Goal: Navigation & Orientation: Find specific page/section

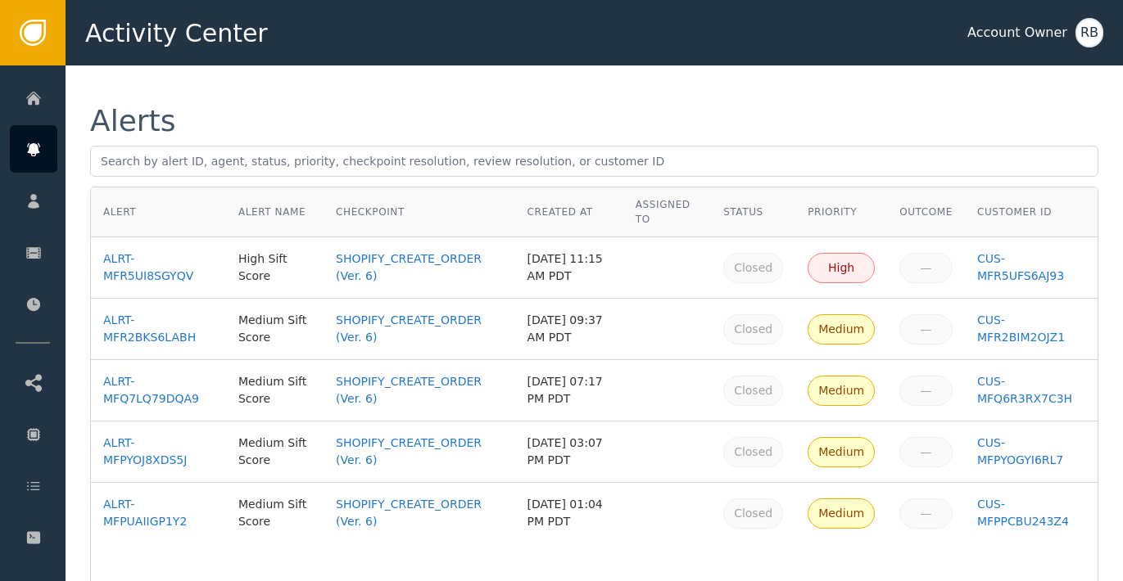
scroll to position [20, 0]
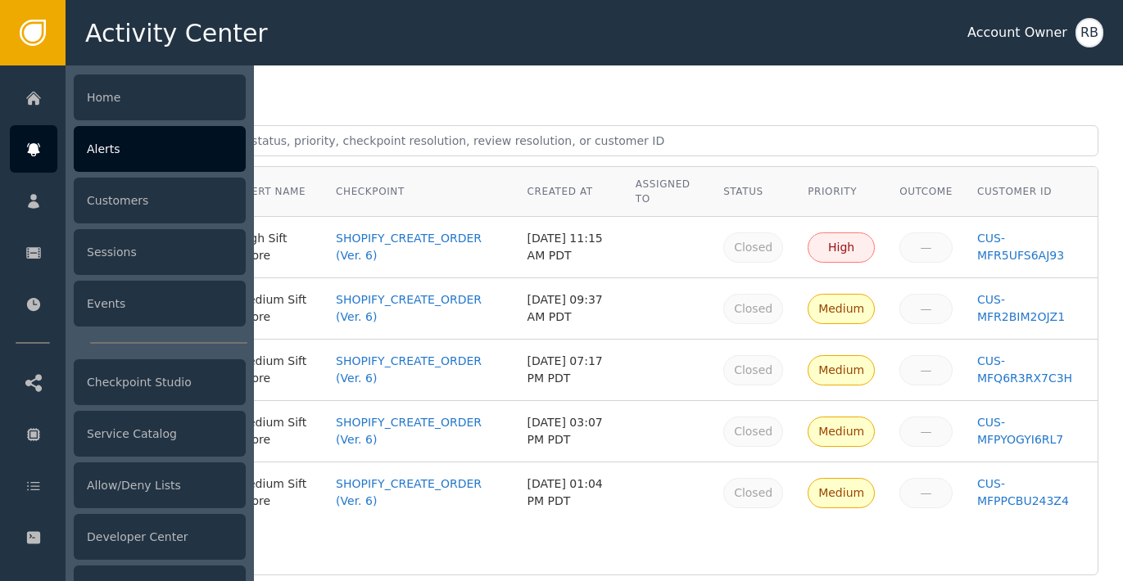
click at [38, 161] on div at bounding box center [33, 148] width 47 height 47
click at [126, 161] on div "Alerts" at bounding box center [160, 149] width 172 height 46
click at [190, 165] on div "Alerts" at bounding box center [160, 149] width 172 height 46
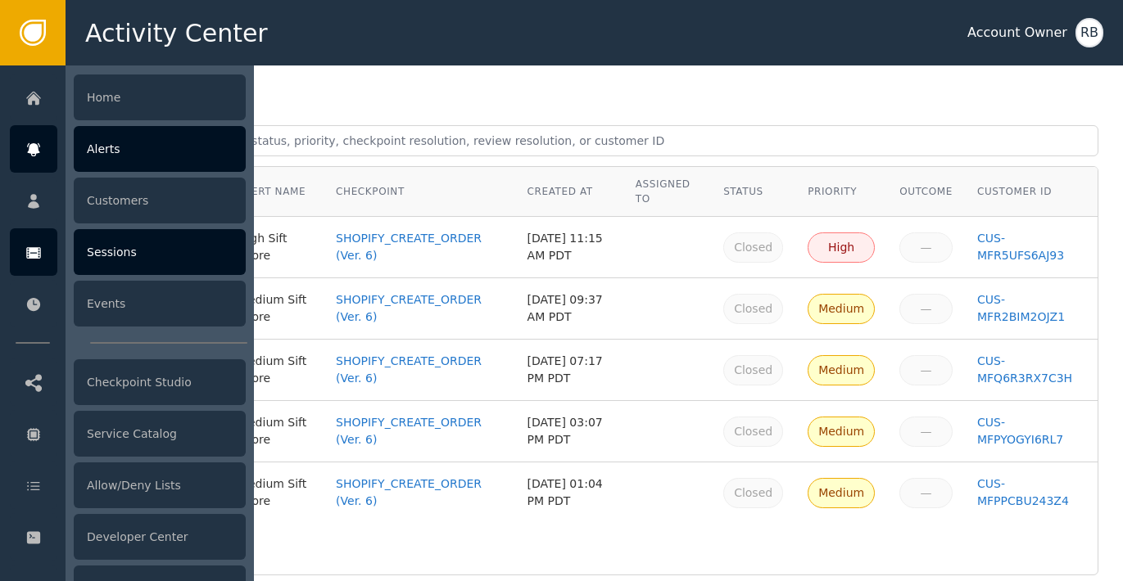
click at [40, 237] on div at bounding box center [33, 251] width 47 height 47
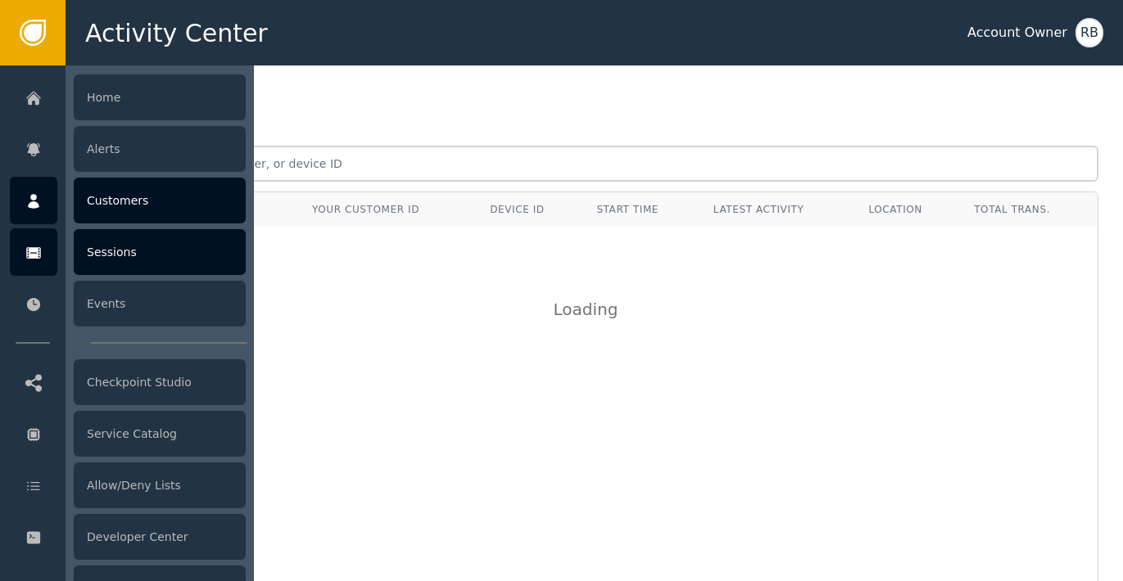
click at [38, 209] on icon at bounding box center [33, 201] width 16 height 18
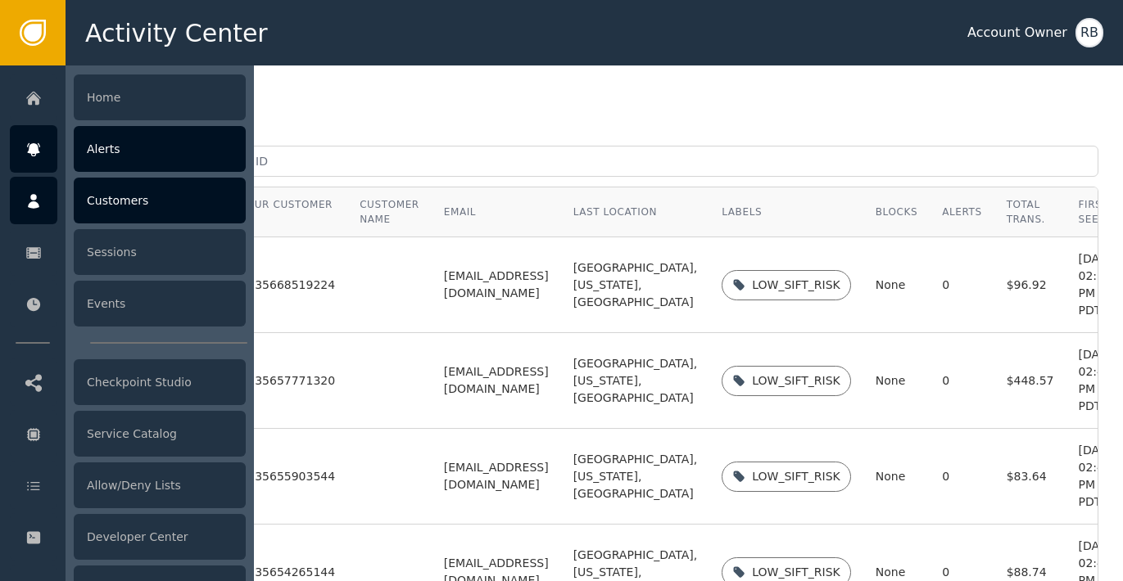
click at [118, 147] on div "Alerts" at bounding box center [160, 149] width 172 height 46
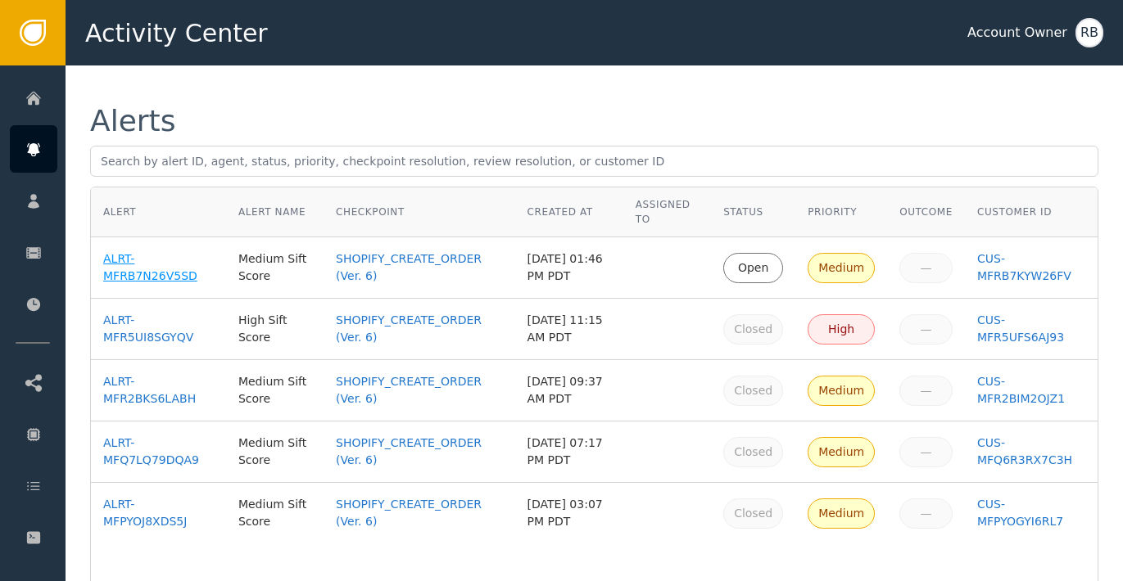
click at [165, 282] on div "ALRT-MFRB7N26V5SD" at bounding box center [158, 268] width 111 height 34
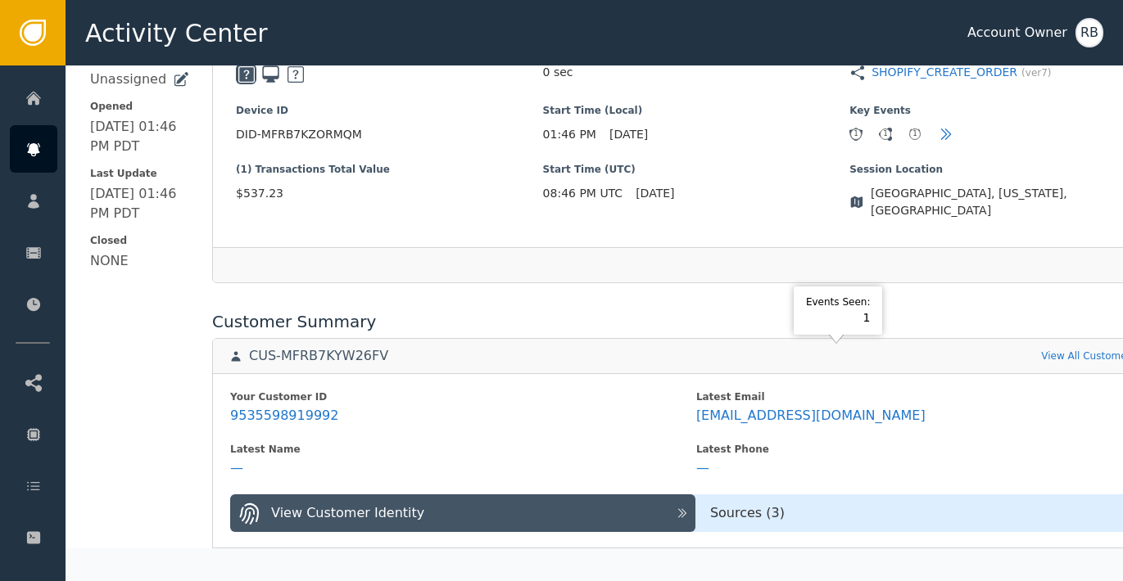
scroll to position [434, 0]
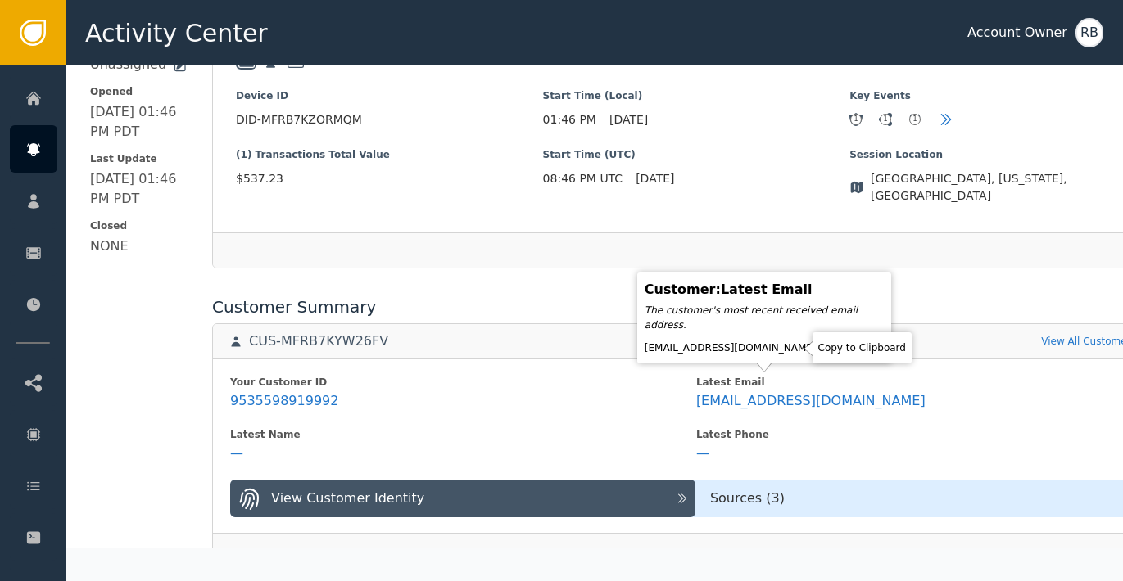
click at [823, 351] on icon at bounding box center [831, 348] width 16 height 16
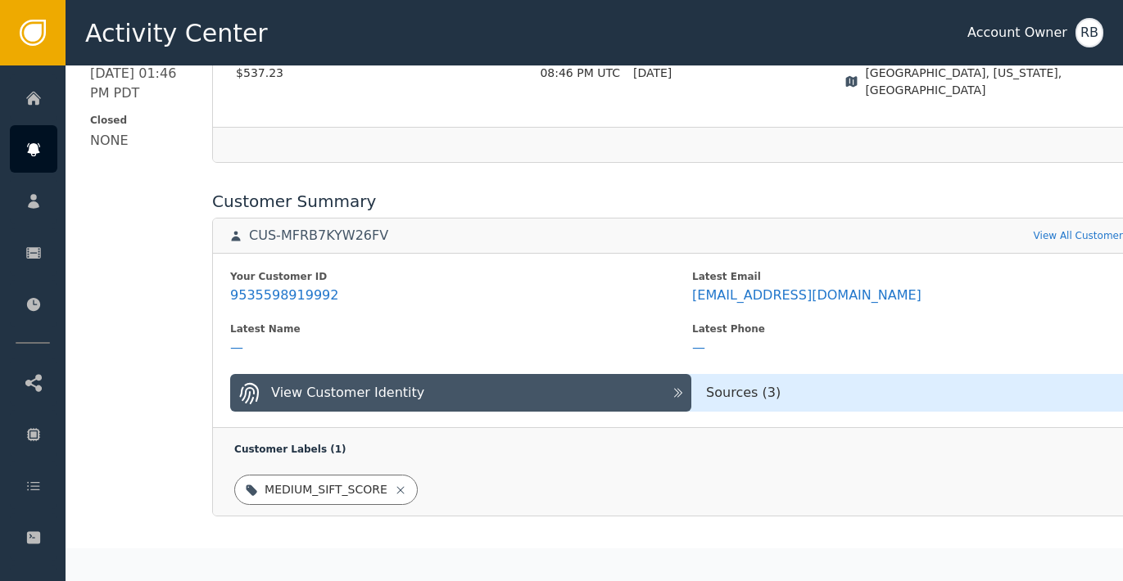
scroll to position [543, 0]
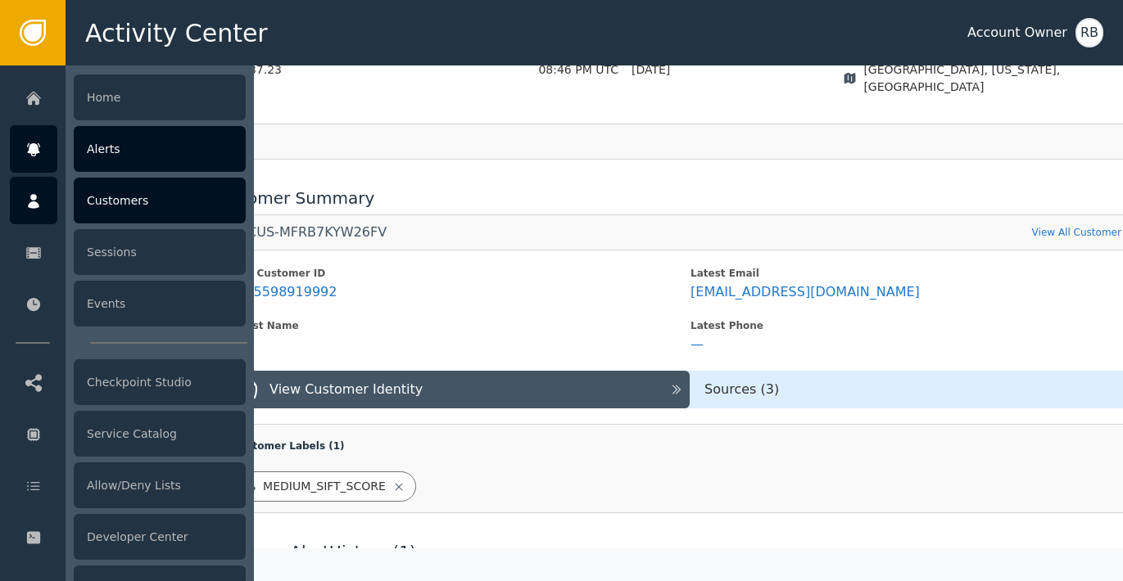
click at [47, 209] on div at bounding box center [33, 200] width 47 height 47
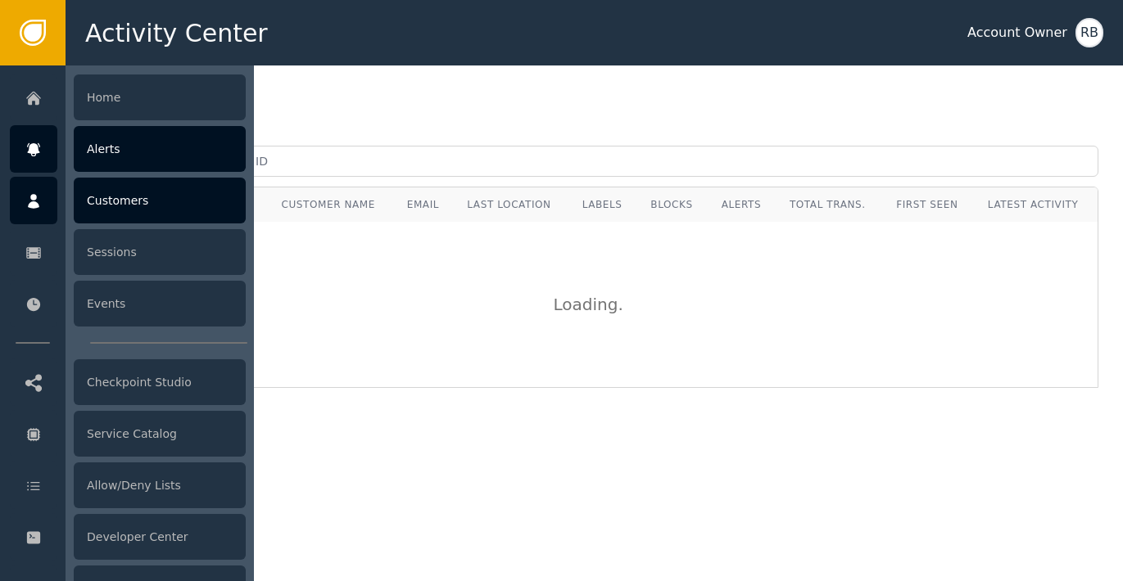
click at [40, 156] on icon at bounding box center [33, 150] width 16 height 18
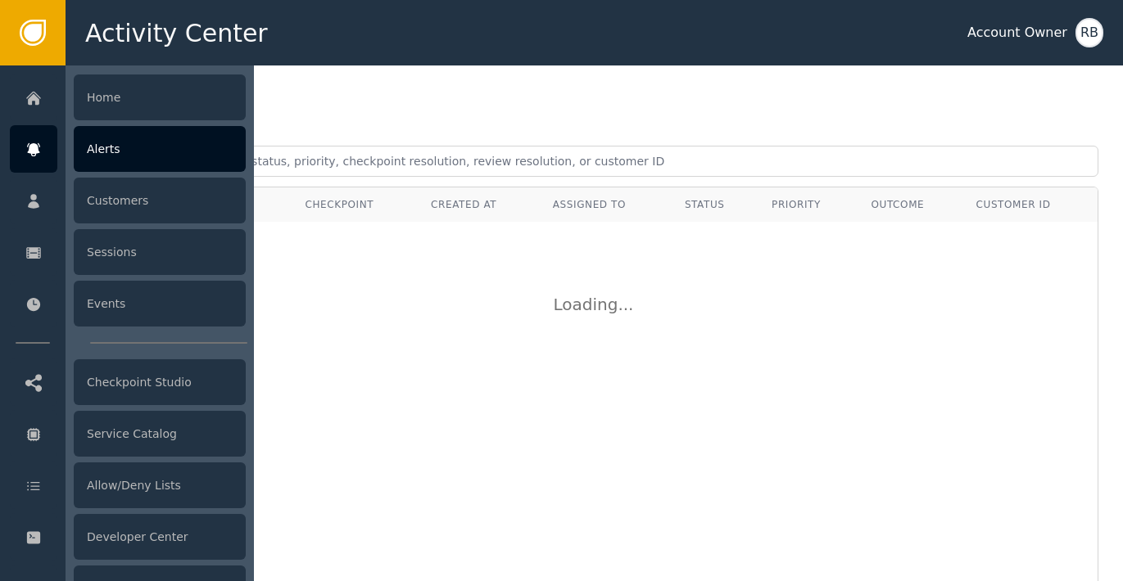
click at [126, 155] on div "Alerts" at bounding box center [160, 149] width 172 height 46
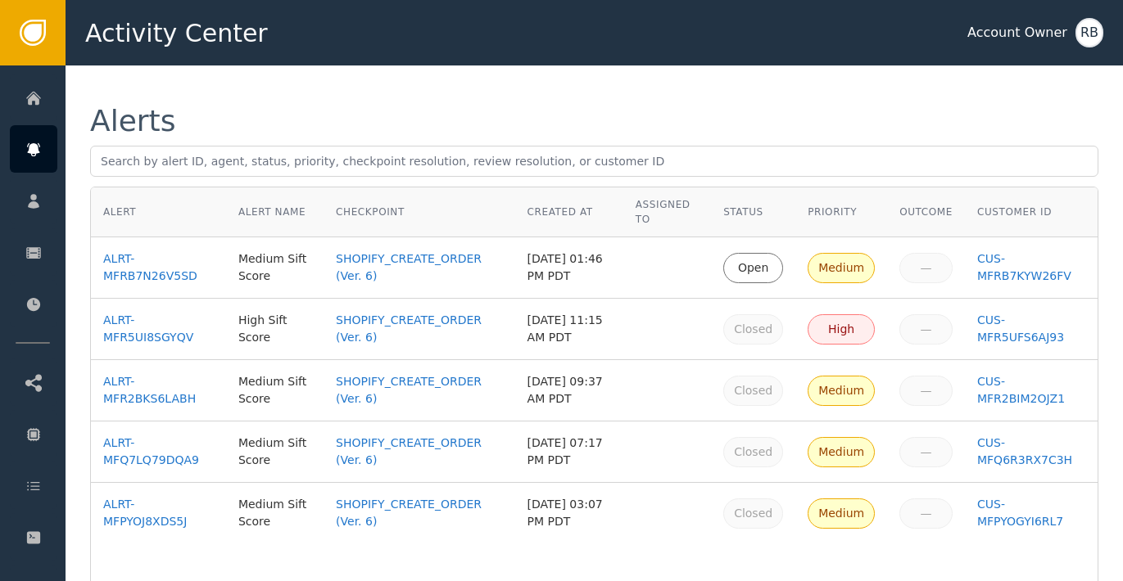
scroll to position [18, 0]
